Goal: Transaction & Acquisition: Purchase product/service

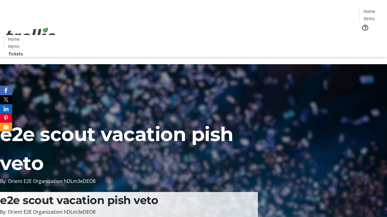
click at [364, 35] on span "Tickets" at bounding box center [371, 38] width 14 height 6
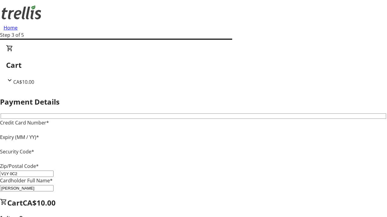
type input "V1Y 0C2"
